Goal: Information Seeking & Learning: Learn about a topic

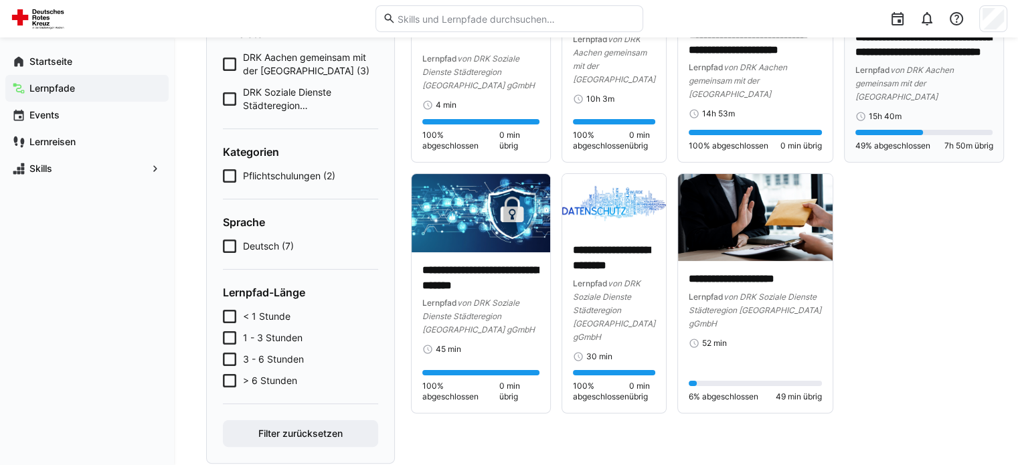
scroll to position [241, 0]
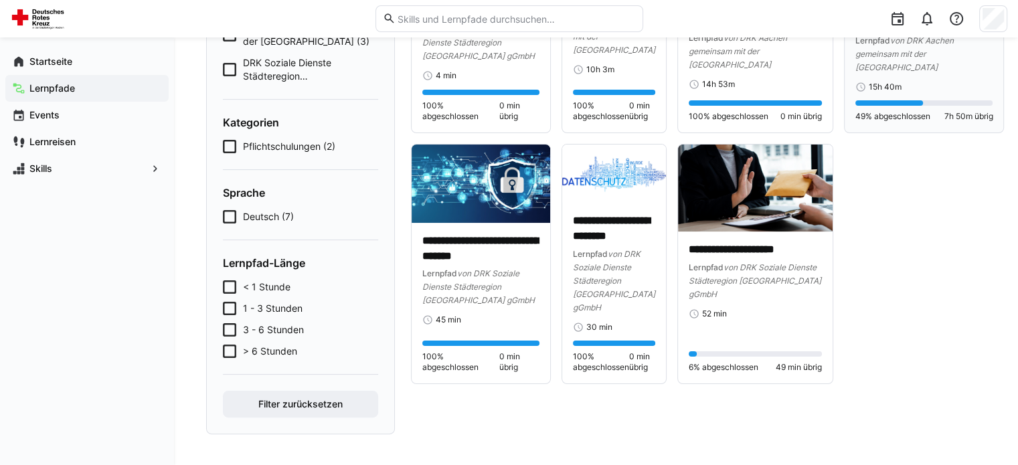
click at [900, 72] on span "von DRK Aachen gemeinsam mit der Hochschule Heilbronn" at bounding box center [904, 53] width 98 height 37
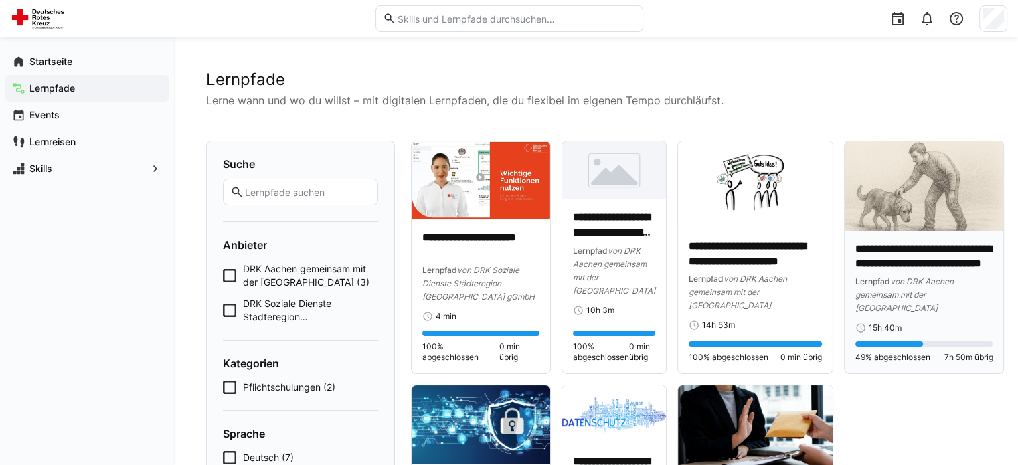
click at [917, 203] on img at bounding box center [923, 186] width 159 height 90
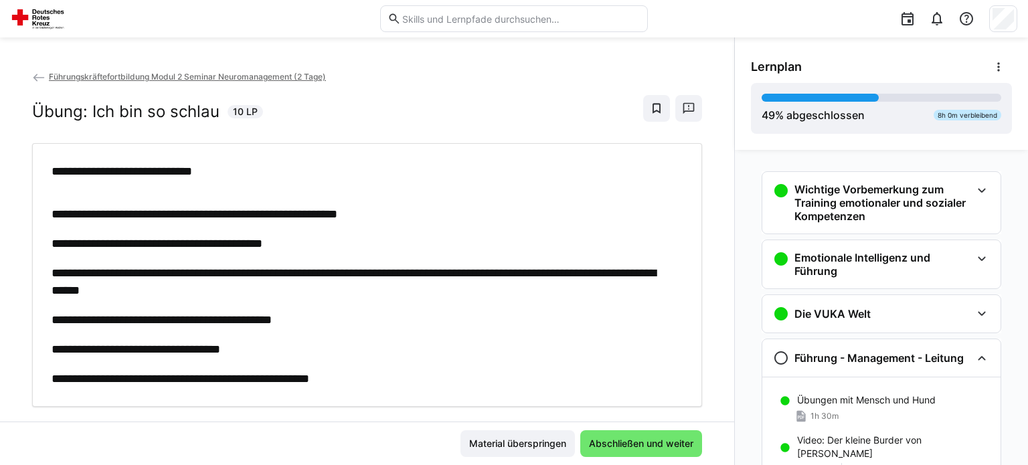
scroll to position [187, 0]
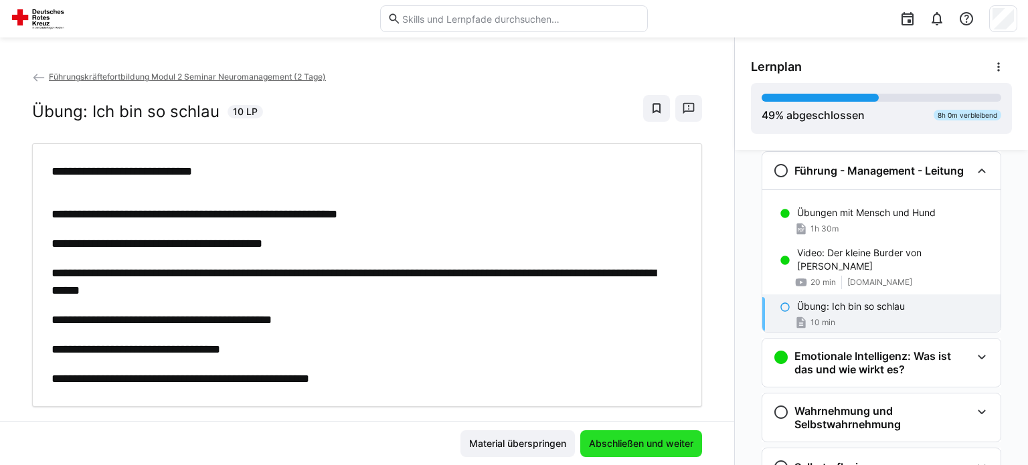
click at [613, 441] on span "Abschließen und weiter" at bounding box center [641, 443] width 108 height 13
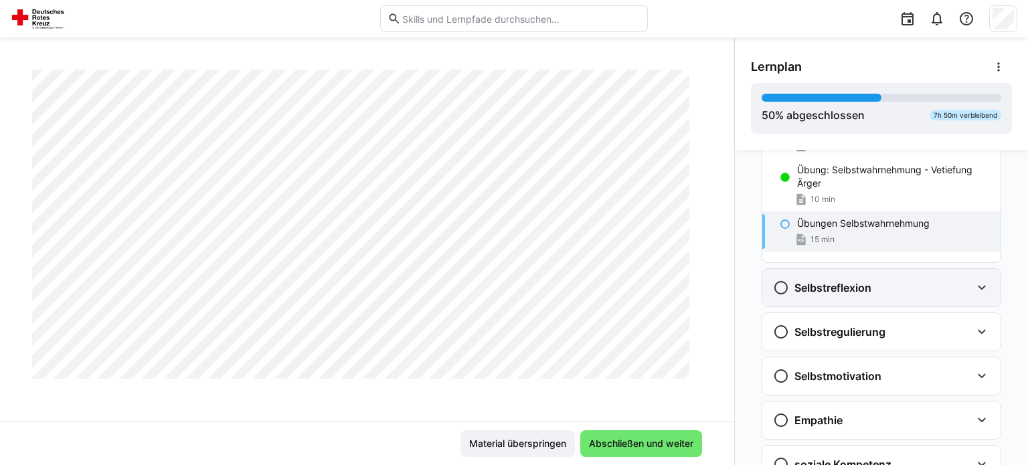
scroll to position [486, 0]
click at [842, 288] on h3 "Selbstreflexion" at bounding box center [832, 288] width 77 height 13
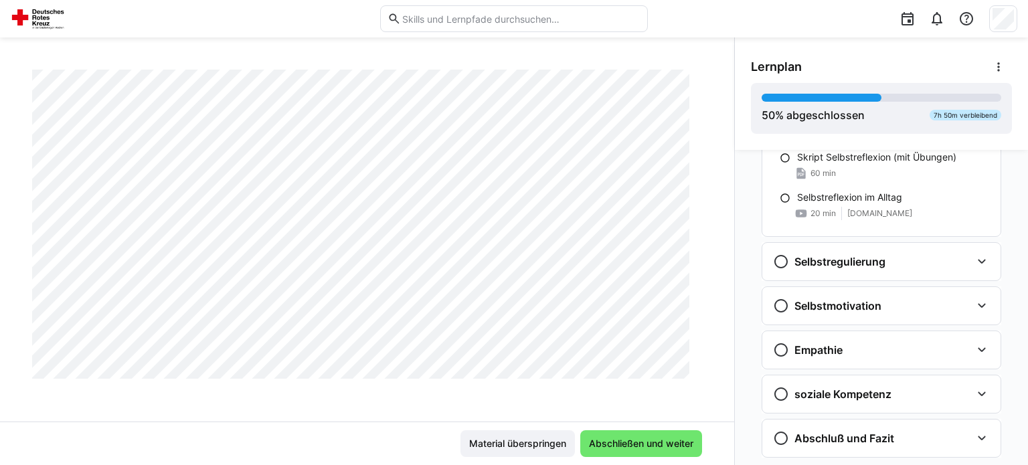
scroll to position [661, 0]
click at [844, 246] on div "Selbstregulierung" at bounding box center [881, 259] width 238 height 37
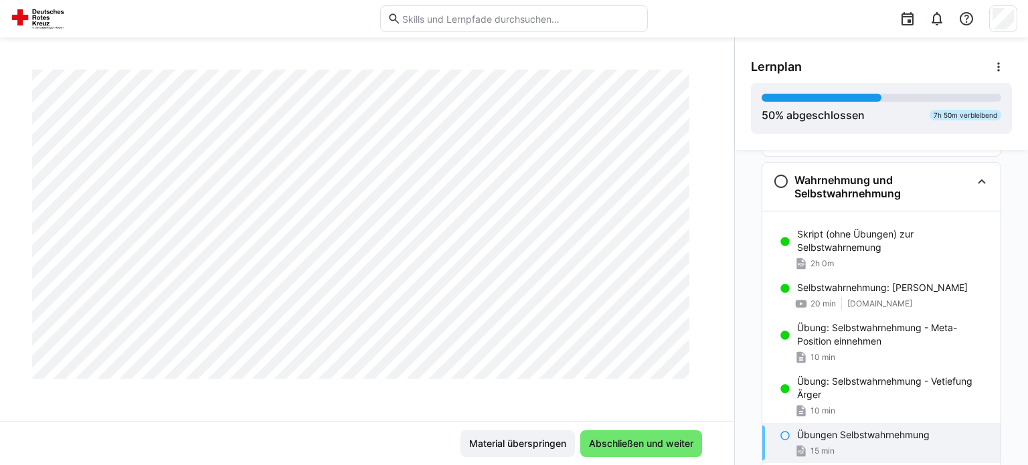
scroll to position [281, 0]
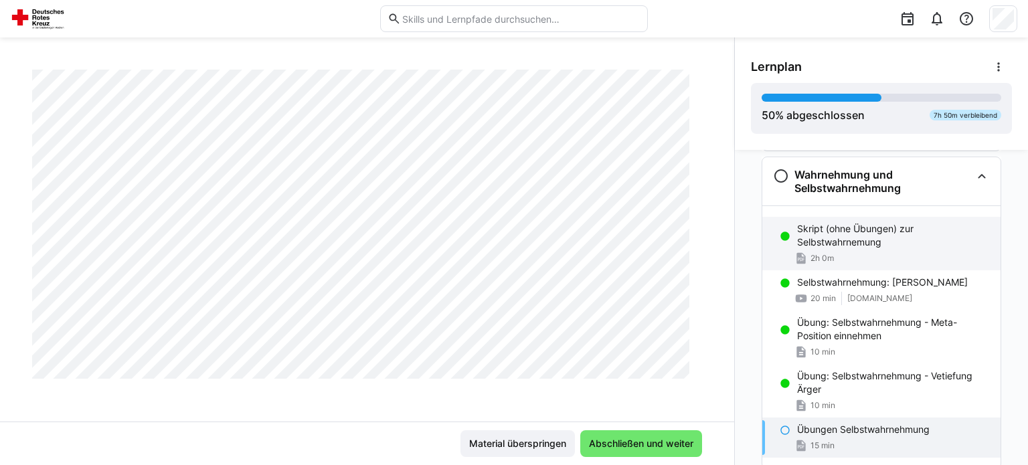
click at [828, 248] on div "Skript (ohne Übungen) zur Selbstwahrnemung 2h 0m" at bounding box center [881, 244] width 238 height 54
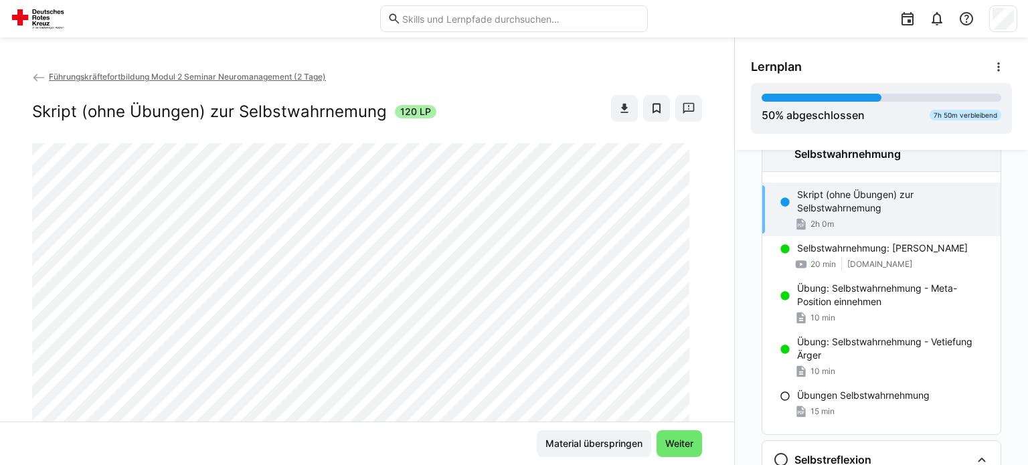
scroll to position [318, 0]
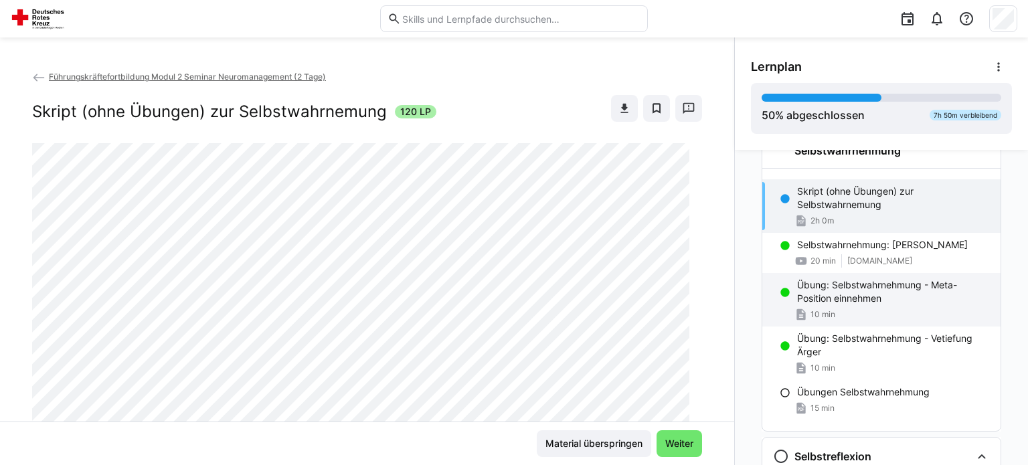
click at [846, 300] on p "Übung: Selbstwahrnehmung - Meta-Position einnehmen" at bounding box center [893, 291] width 193 height 27
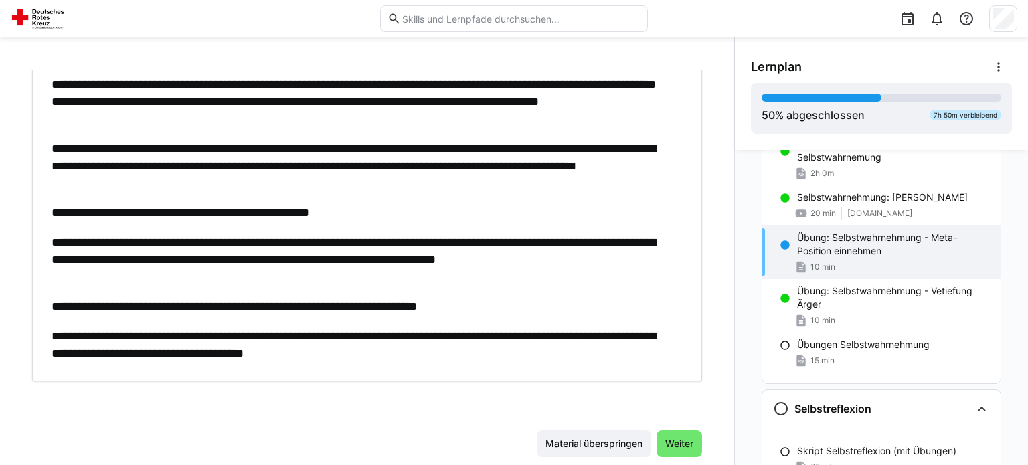
scroll to position [365, 0]
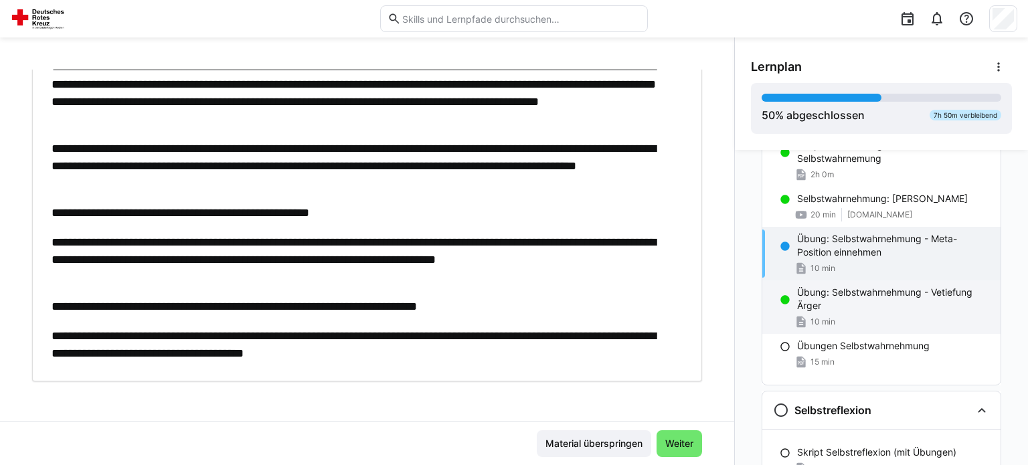
click at [833, 308] on p "Übung: Selbstwahrnehmung - Vetiefung Ärger" at bounding box center [893, 299] width 193 height 27
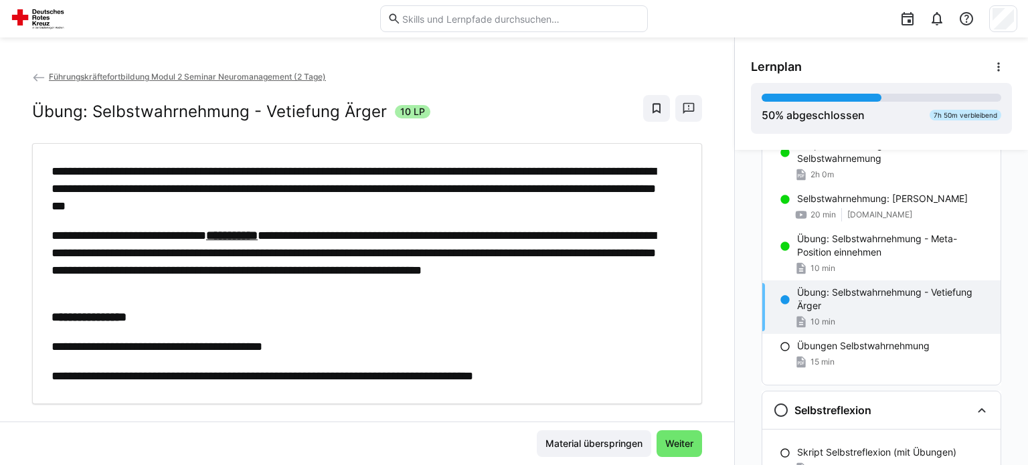
scroll to position [24, 0]
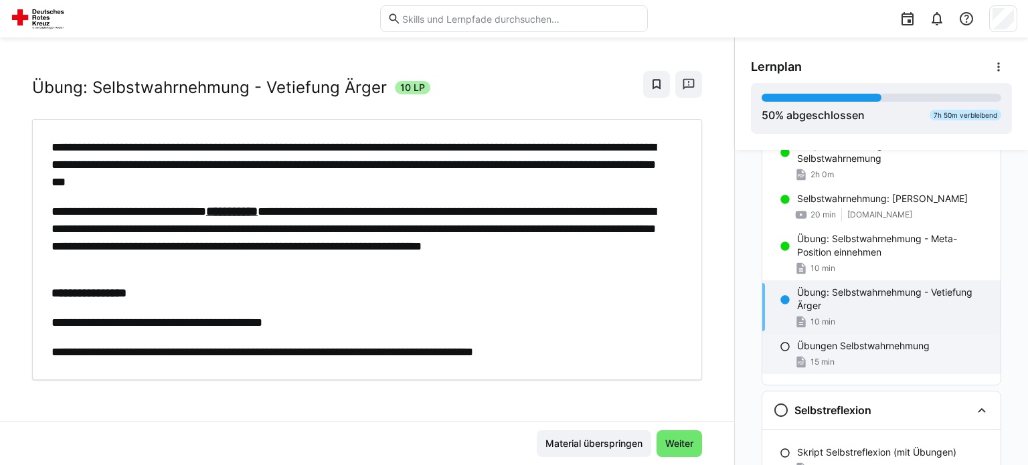
click at [813, 349] on p "Übungen Selbstwahrnehmung" at bounding box center [863, 345] width 132 height 13
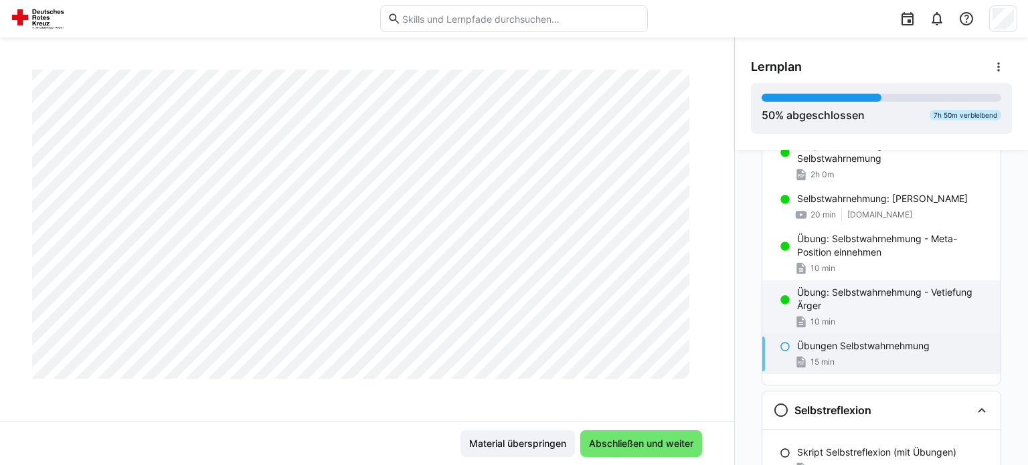
scroll to position [765, 0]
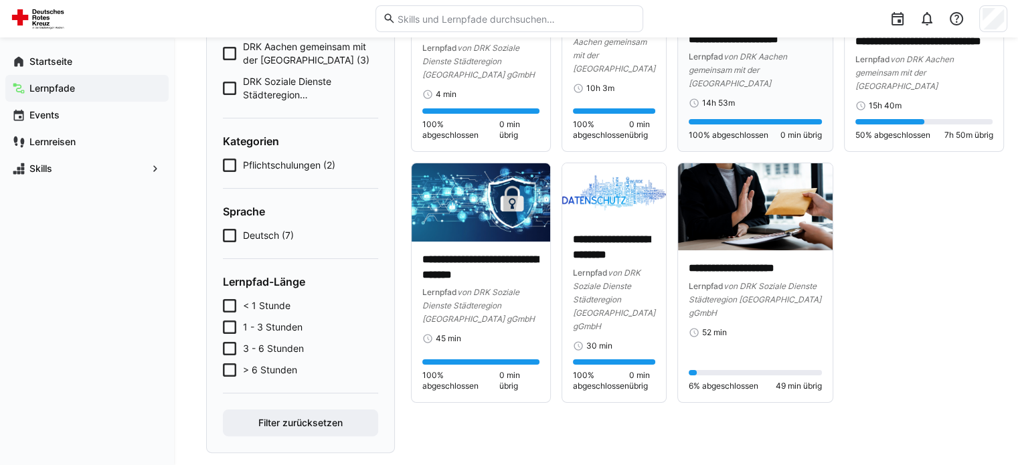
scroll to position [222, 0]
drag, startPoint x: 907, startPoint y: 173, endPoint x: 904, endPoint y: 136, distance: 36.2
click at [907, 50] on p "**********" at bounding box center [924, 34] width 138 height 31
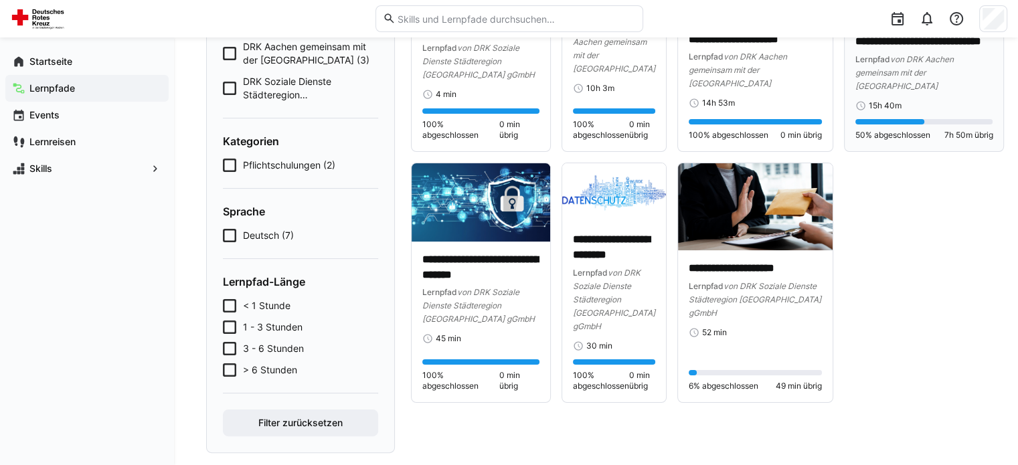
drag, startPoint x: 921, startPoint y: 173, endPoint x: 896, endPoint y: 106, distance: 70.5
click at [921, 111] on div "15h 40m" at bounding box center [924, 105] width 138 height 11
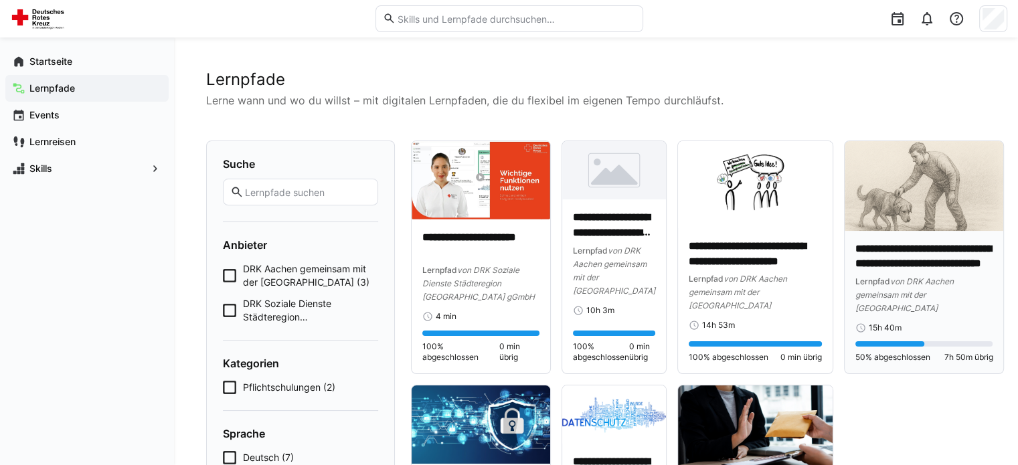
click at [902, 191] on img at bounding box center [923, 186] width 159 height 90
click at [229, 276] on icon at bounding box center [229, 275] width 13 height 13
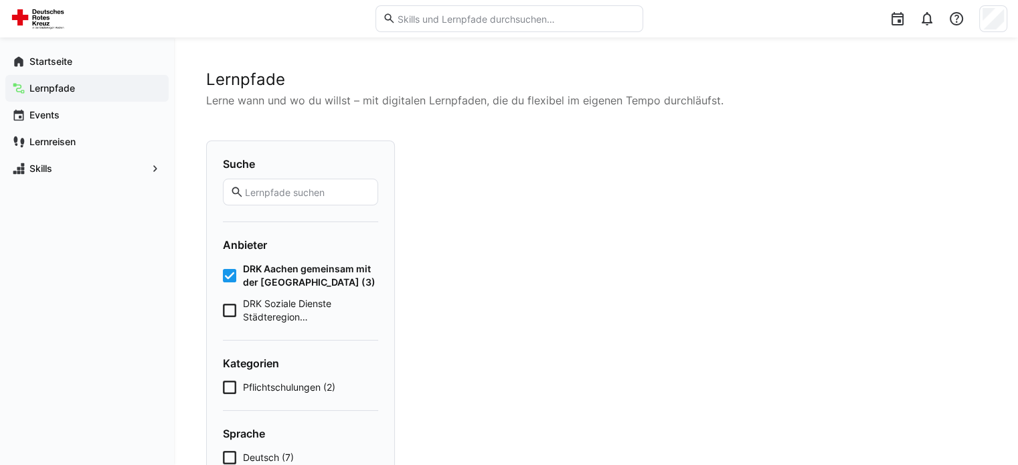
click at [225, 275] on icon at bounding box center [229, 275] width 13 height 13
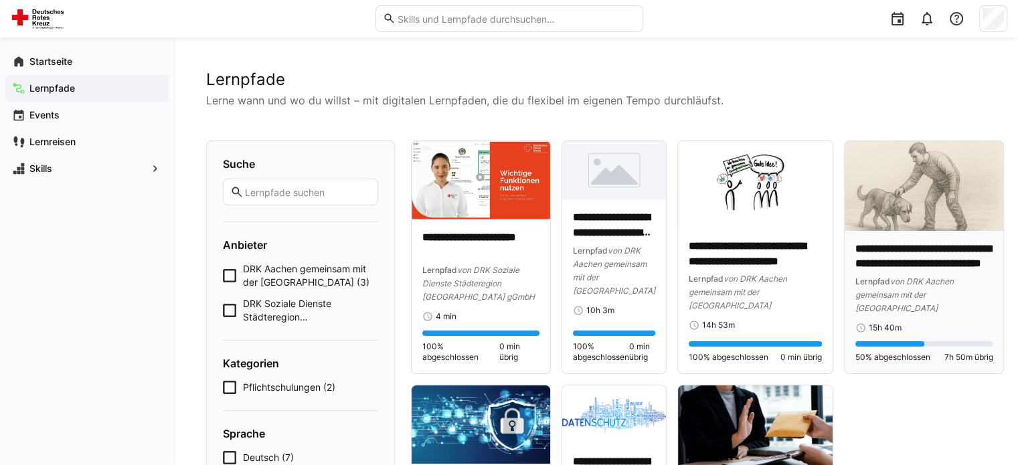
drag, startPoint x: 884, startPoint y: 213, endPoint x: 894, endPoint y: 296, distance: 83.6
click at [884, 213] on img at bounding box center [923, 186] width 159 height 90
click at [894, 296] on span "von DRK Aachen gemeinsam mit der [GEOGRAPHIC_DATA]" at bounding box center [904, 294] width 98 height 37
click at [459, 62] on div "**********" at bounding box center [596, 372] width 844 height 670
click at [916, 208] on img at bounding box center [923, 186] width 159 height 90
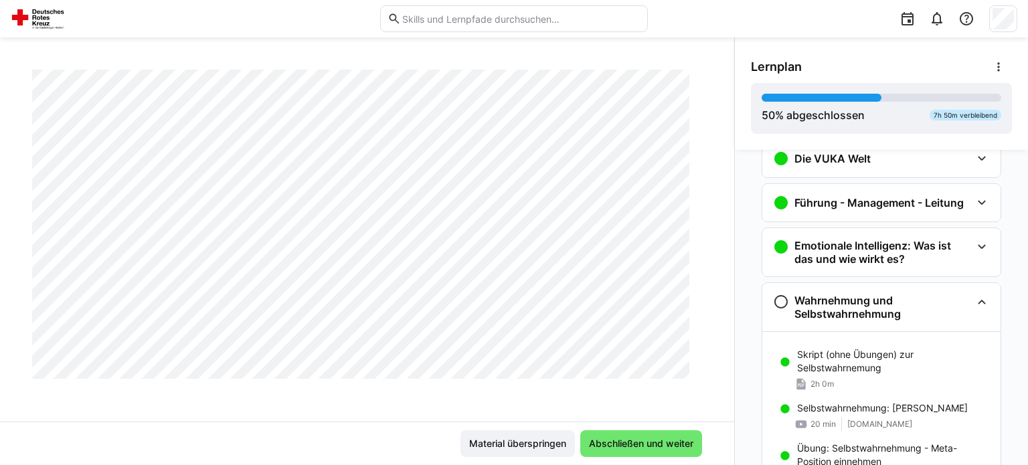
scroll to position [155, 0]
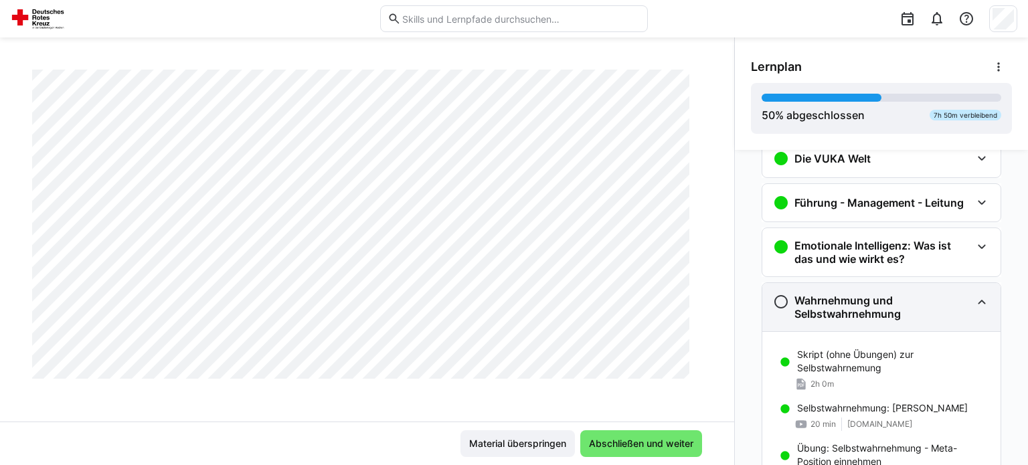
click at [910, 304] on h3 "Wahrnehmung und Selbstwahrnehmung" at bounding box center [882, 307] width 177 height 27
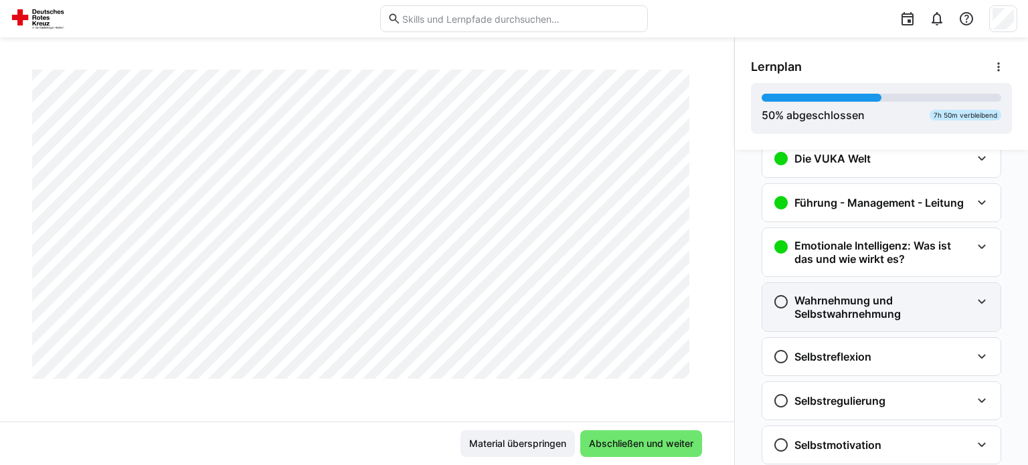
click at [939, 302] on h3 "Wahrnehmung und Selbstwahrnehmung" at bounding box center [882, 307] width 177 height 27
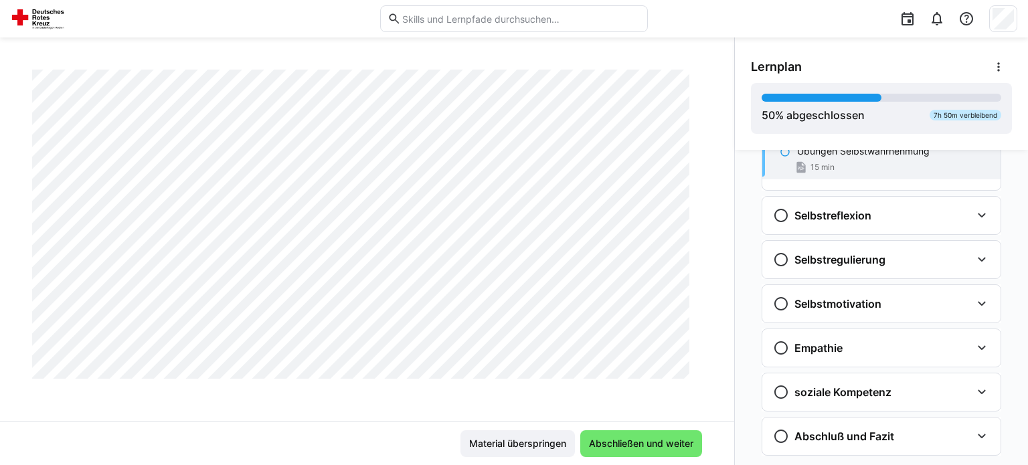
scroll to position [559, 0]
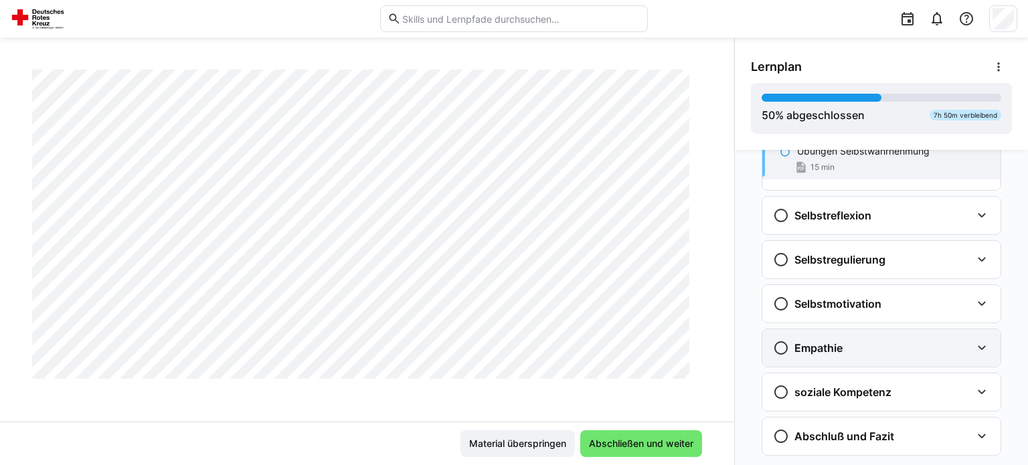
click at [874, 341] on div "Empathie" at bounding box center [872, 348] width 198 height 16
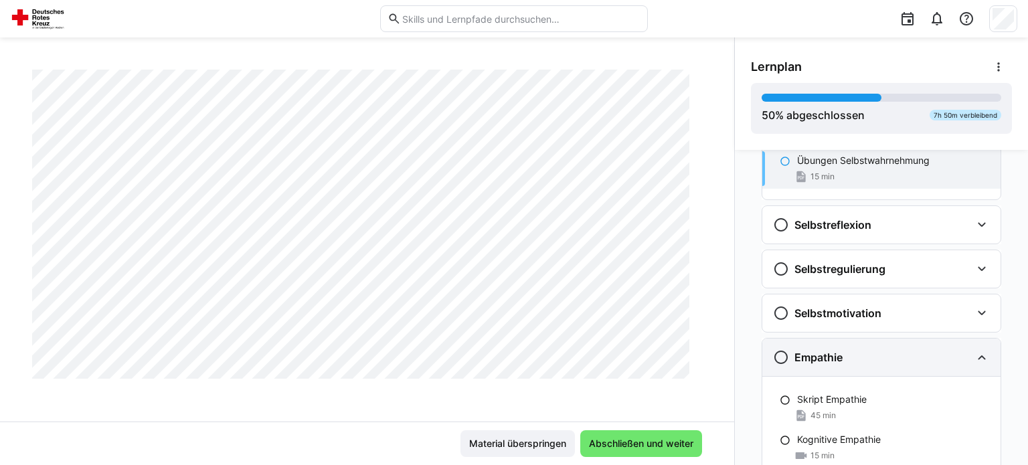
scroll to position [550, 0]
click at [874, 341] on div "Empathie" at bounding box center [881, 356] width 238 height 37
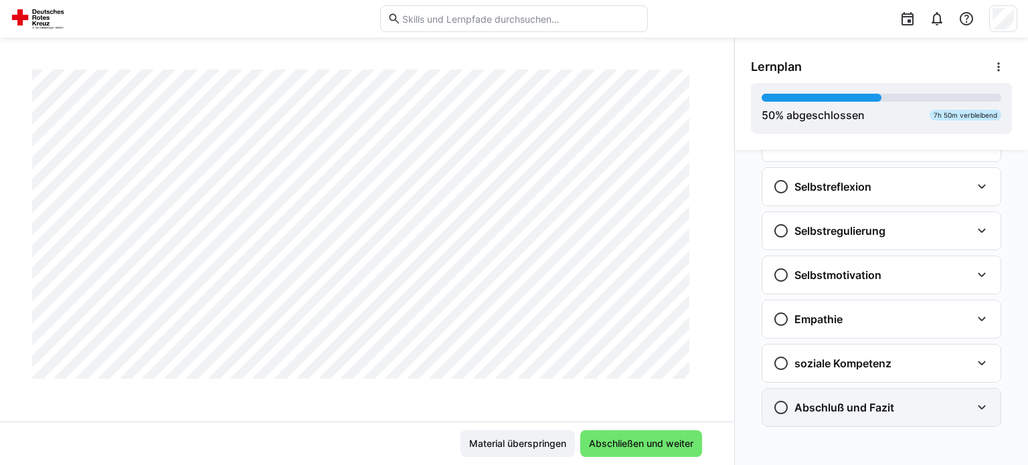
click at [827, 409] on h3 "Abschluß und Fazit" at bounding box center [844, 407] width 100 height 13
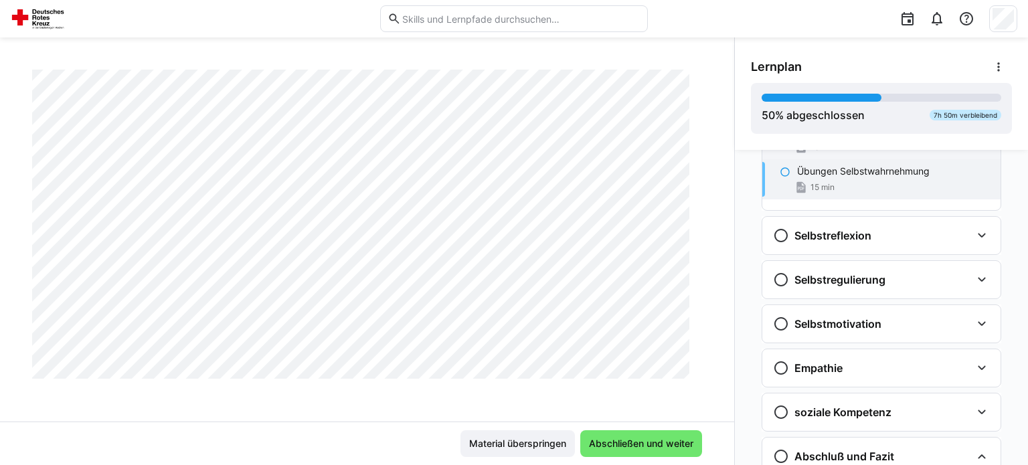
scroll to position [540, 0]
click at [880, 237] on div "Selbstreflexion" at bounding box center [872, 235] width 198 height 16
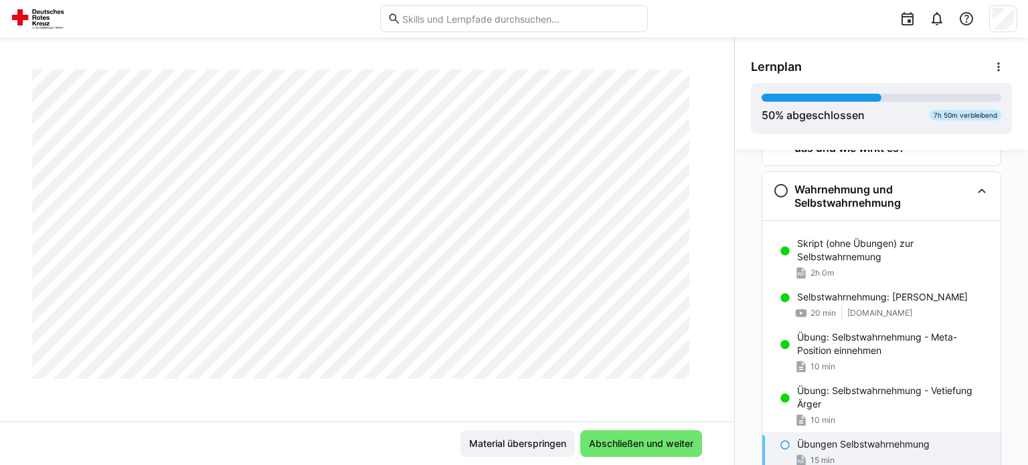
scroll to position [265, 0]
click at [828, 263] on div "Skript (ohne Übungen) zur Selbstwahrnemung 2h 0m" at bounding box center [881, 260] width 238 height 54
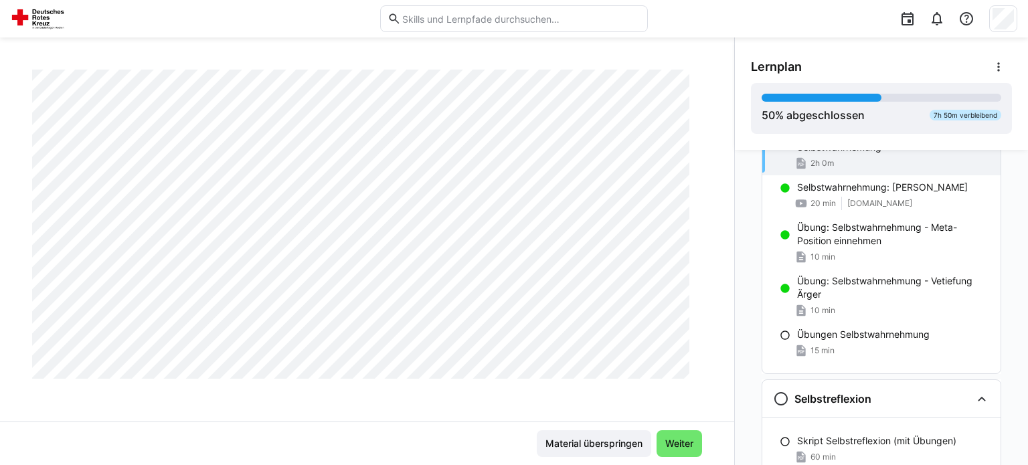
scroll to position [375, 0]
click at [837, 338] on p "Übungen Selbstwahrnehmung" at bounding box center [863, 335] width 132 height 13
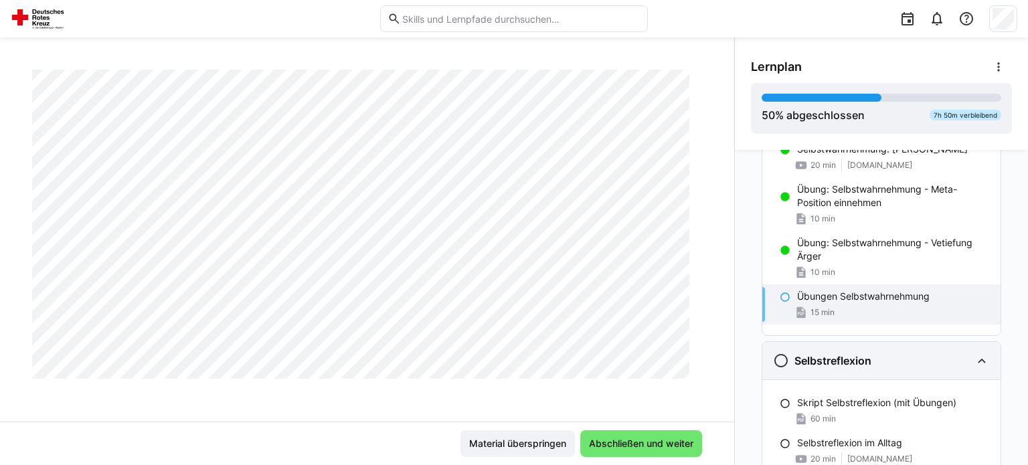
scroll to position [415, 0]
click at [821, 296] on p "Übungen Selbstwahrnehmung" at bounding box center [863, 295] width 132 height 13
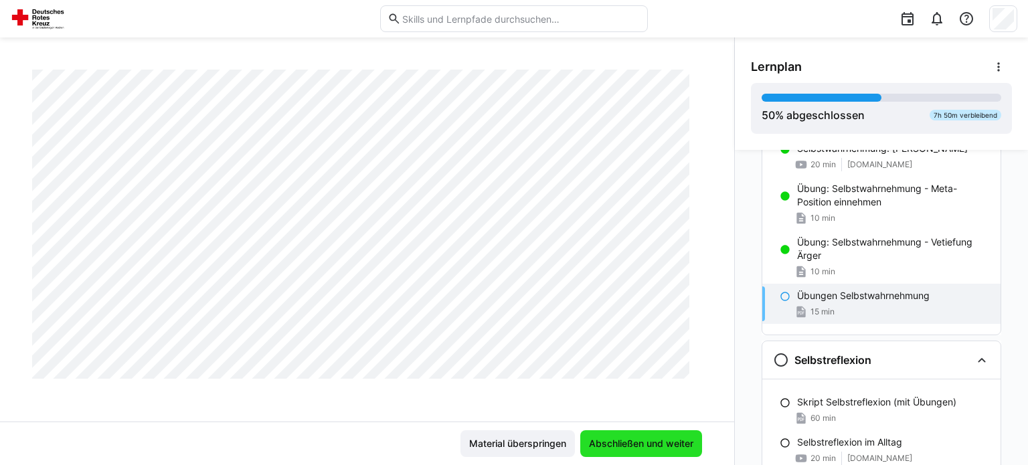
click at [658, 438] on span "Abschließen und weiter" at bounding box center [641, 443] width 108 height 13
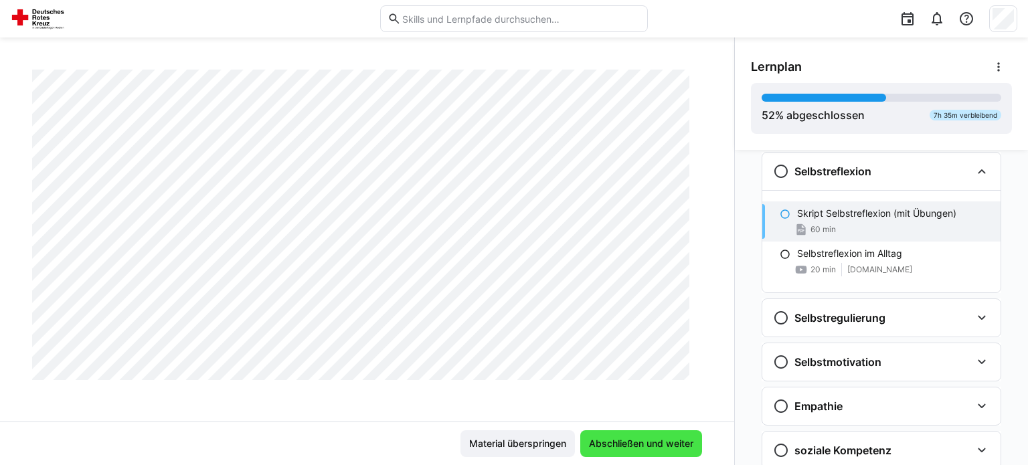
scroll to position [2622, 0]
